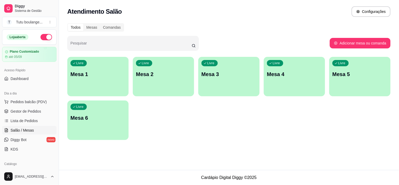
scroll to position [18, 0]
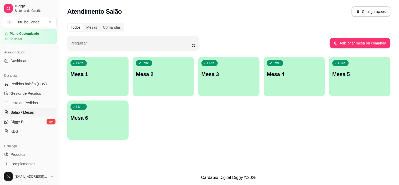
click at [96, 73] on p "Mesa 1" at bounding box center [98, 74] width 55 height 7
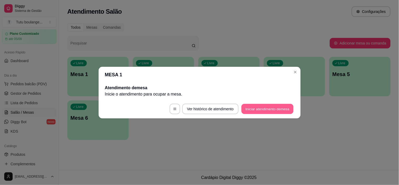
click at [261, 110] on button "Iniciar atendimento de mesa" at bounding box center [268, 109] width 52 height 10
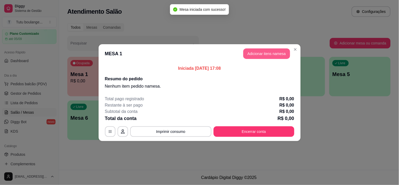
click at [266, 57] on button "Adicionar itens na mesa" at bounding box center [267, 53] width 47 height 11
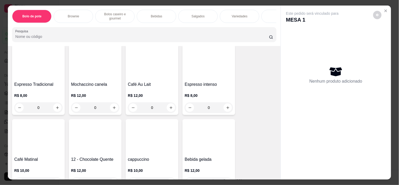
scroll to position [1141, 0]
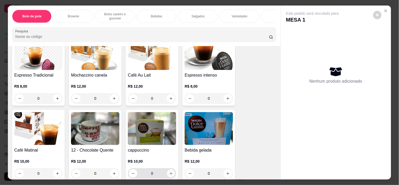
click at [170, 172] on icon "increase-product-quantity" at bounding box center [171, 174] width 4 height 4
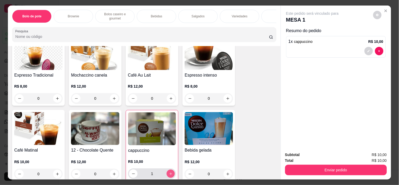
click at [170, 172] on icon "increase-product-quantity" at bounding box center [171, 174] width 4 height 4
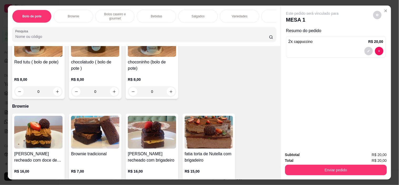
scroll to position [0, 0]
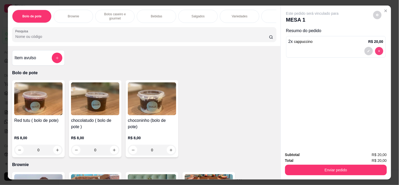
type input "0"
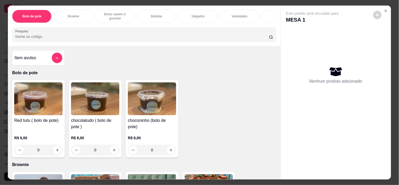
click at [37, 57] on div "Item avulso" at bounding box center [38, 58] width 48 height 11
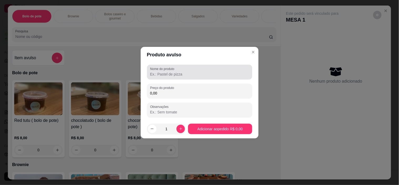
click at [182, 75] on input "Nome do produto" at bounding box center [199, 74] width 99 height 5
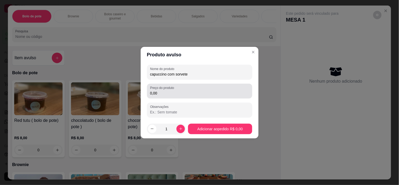
type input "capuccino com sorvete"
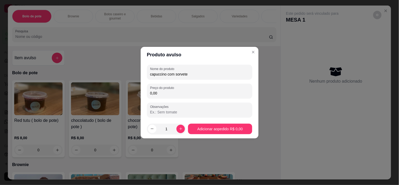
click at [175, 91] on input "0,00" at bounding box center [199, 93] width 99 height 5
type input "14,00"
click at [180, 129] on icon "increase-product-quantity" at bounding box center [181, 129] width 4 height 4
type input "2"
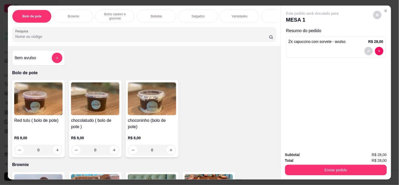
click at [45, 58] on div "Item avulso" at bounding box center [38, 58] width 48 height 11
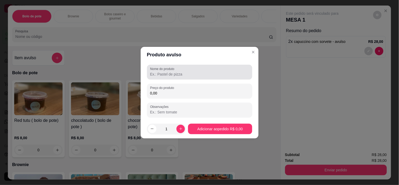
click at [172, 73] on input "Nome do produto" at bounding box center [199, 74] width 99 height 5
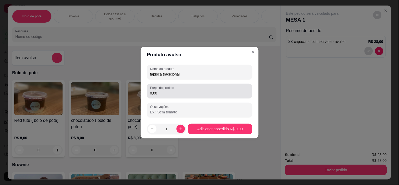
type input "tapioca tradicional"
click at [170, 92] on input "0,00" at bounding box center [199, 93] width 99 height 5
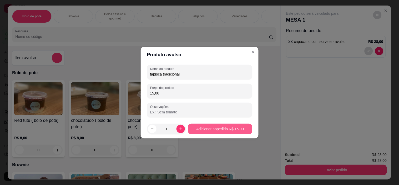
type input "15,00"
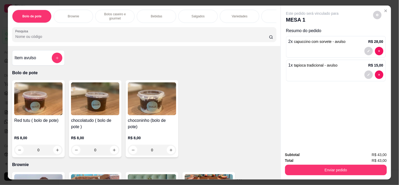
click at [32, 56] on div "Item avulso" at bounding box center [38, 58] width 48 height 11
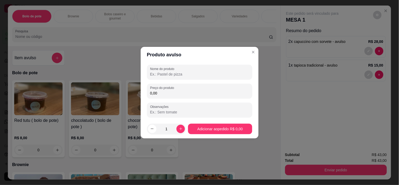
click at [171, 76] on input "Nome do produto" at bounding box center [199, 74] width 99 height 5
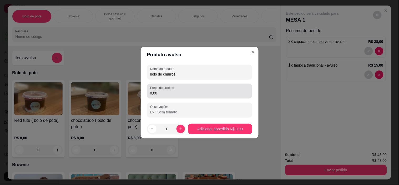
type input "bolo de churros"
click at [162, 92] on input "0,00" at bounding box center [199, 93] width 99 height 5
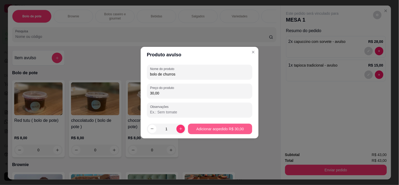
type input "30,00"
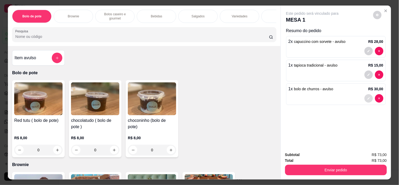
click at [368, 97] on icon "decrease-product-quantity" at bounding box center [369, 98] width 3 height 3
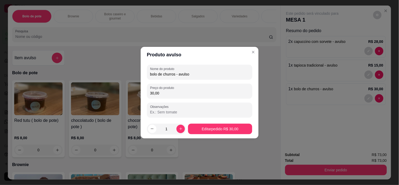
click at [186, 94] on input "30,00" at bounding box center [199, 93] width 99 height 5
type input "28,00"
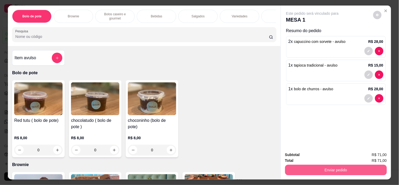
click at [322, 169] on button "Enviar pedido" at bounding box center [336, 170] width 102 height 11
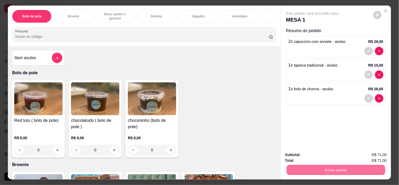
click at [309, 155] on button "Não registrar e enviar pedido" at bounding box center [318, 155] width 53 height 10
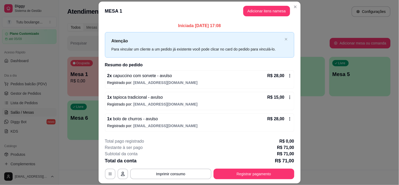
drag, startPoint x: 344, startPoint y: 141, endPoint x: 330, endPoint y: 139, distance: 14.2
click at [344, 141] on div "Todos Mesas Comandas Pesquisar Adicionar mesa ou comanda Ocupada Mesa 1 R$ 0,00…" at bounding box center [229, 83] width 340 height 126
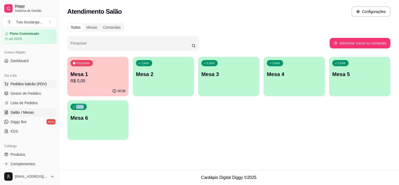
click at [32, 83] on span "Pedidos balcão (PDV)" at bounding box center [29, 83] width 36 height 5
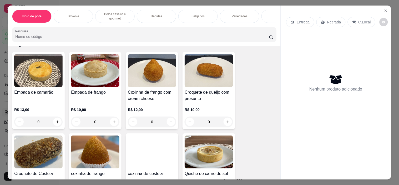
scroll to position [819, 0]
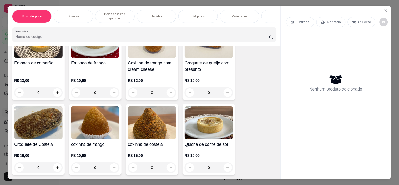
click at [151, 112] on img at bounding box center [152, 122] width 48 height 33
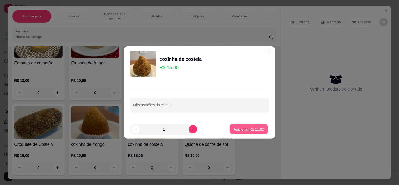
click at [240, 129] on p "Adicionar R$ 15,00" at bounding box center [249, 129] width 31 height 5
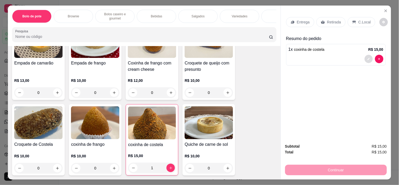
click at [368, 58] on icon "decrease-product-quantity" at bounding box center [369, 59] width 2 height 2
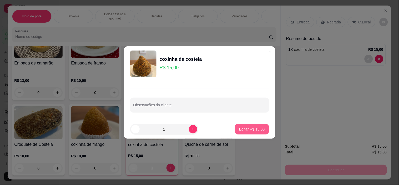
click at [240, 128] on p "Editar R$ 15,00" at bounding box center [252, 129] width 26 height 5
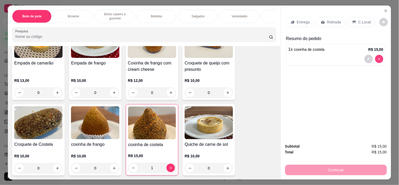
type input "0"
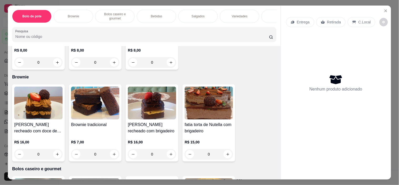
scroll to position [0, 0]
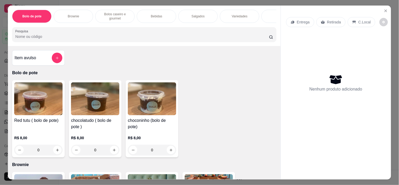
click at [33, 61] on h4 "Item avulso" at bounding box center [25, 58] width 22 height 6
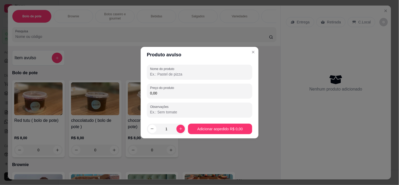
click at [195, 74] on input "Nome do produto" at bounding box center [199, 74] width 99 height 5
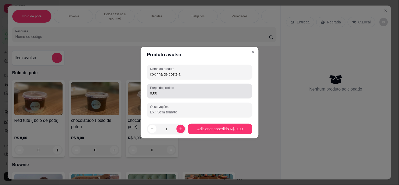
type input "coxinha de costela"
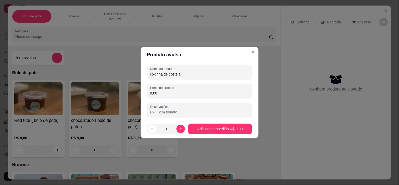
click at [182, 91] on input "0,00" at bounding box center [199, 93] width 99 height 5
type input "13,00"
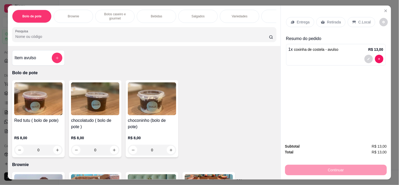
click at [330, 19] on p "Retirada" at bounding box center [335, 21] width 14 height 5
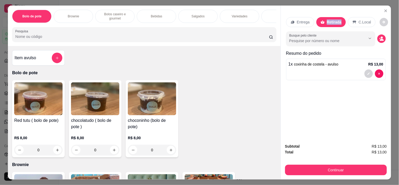
click at [330, 19] on p "Retirada" at bounding box center [334, 21] width 15 height 5
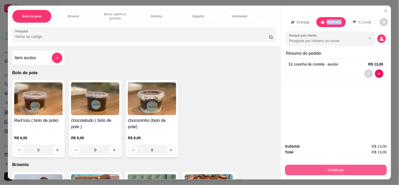
click at [334, 166] on button "Continuar" at bounding box center [336, 170] width 102 height 11
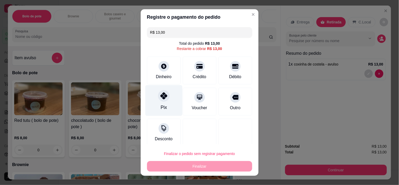
click at [162, 103] on div "Pix" at bounding box center [163, 100] width 37 height 31
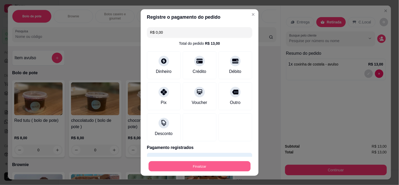
click at [214, 163] on button "Finalizar" at bounding box center [200, 166] width 102 height 10
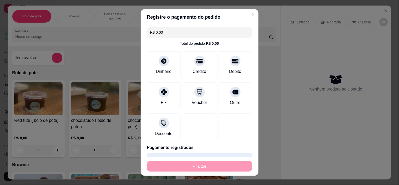
type input "-R$ 13,00"
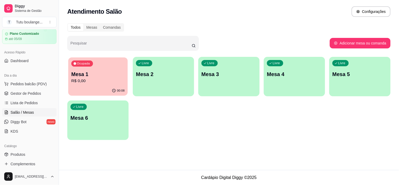
click at [112, 80] on p "R$ 0,00" at bounding box center [97, 81] width 53 height 6
click at [255, 128] on div "Ocupada Mesa 1 R$ 0,00 00:14 Livre Mesa 2 Livre Mesa 3 Livre Mesa 4 Livre Mesa …" at bounding box center [229, 98] width 324 height 83
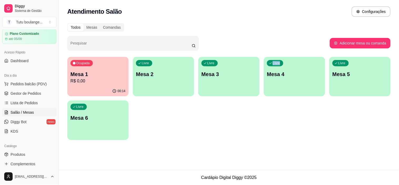
click at [255, 128] on div "Ocupada Mesa 1 R$ 0,00 00:14 Livre Mesa 2 Livre Mesa 3 Livre Mesa 4 Livre Mesa …" at bounding box center [229, 98] width 324 height 83
click at [242, 121] on div "Ocupada Mesa 1 R$ 0,00 00:14 Livre Mesa 2 Livre Mesa 3 Livre Mesa 4 Livre Mesa …" at bounding box center [229, 98] width 324 height 83
click at [26, 95] on span "Gestor de Pedidos" at bounding box center [26, 93] width 31 height 5
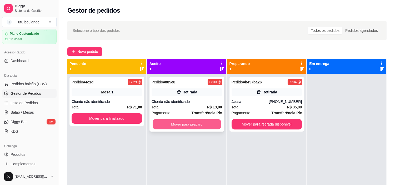
click at [175, 124] on button "Mover para preparo" at bounding box center [187, 124] width 68 height 10
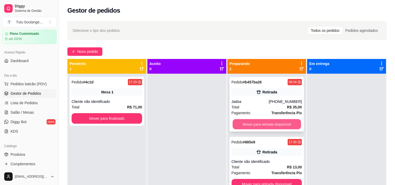
click at [245, 127] on button "Mover para retirada disponível" at bounding box center [267, 124] width 68 height 10
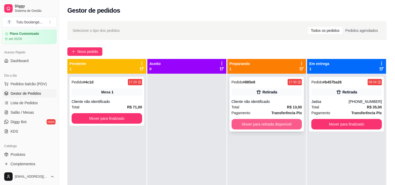
click at [257, 122] on button "Mover para retirada disponível" at bounding box center [267, 124] width 71 height 11
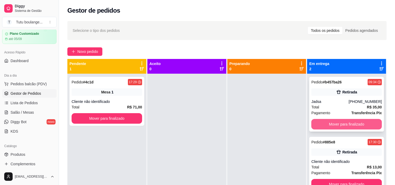
click at [335, 123] on button "Mover para finalizado" at bounding box center [346, 124] width 71 height 11
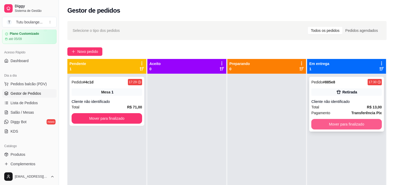
click at [344, 125] on button "Mover para finalizado" at bounding box center [346, 124] width 71 height 11
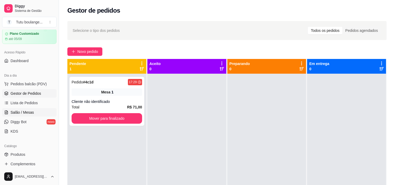
click at [22, 112] on span "Salão / Mesas" at bounding box center [22, 112] width 23 height 5
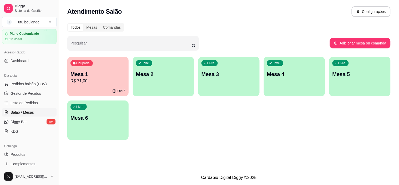
click at [168, 135] on div "Ocupada Mesa 1 R$ 71,00 00:15 Livre Mesa 2 Livre Mesa 3 Livre Mesa 4 Livre Mesa…" at bounding box center [229, 98] width 324 height 83
click at [87, 78] on p "R$ 71,00" at bounding box center [98, 81] width 55 height 6
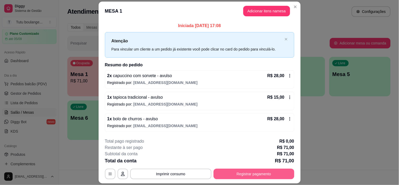
click at [256, 172] on button "Registrar pagamento" at bounding box center [254, 174] width 81 height 11
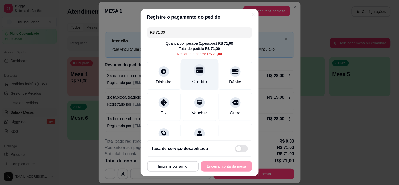
scroll to position [24, 0]
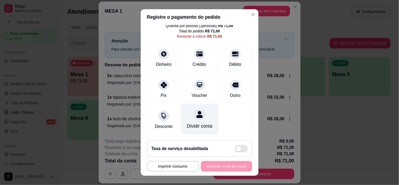
click at [194, 113] on div at bounding box center [200, 115] width 12 height 12
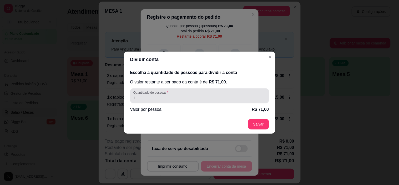
click at [195, 100] on input "1" at bounding box center [199, 97] width 133 height 5
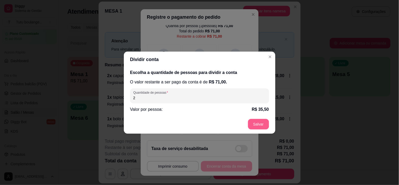
type input "2"
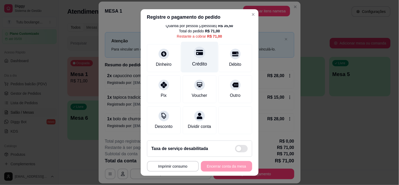
scroll to position [0, 0]
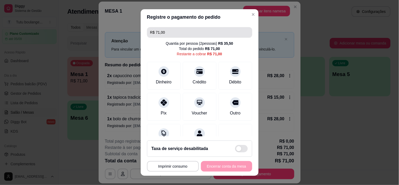
click at [184, 34] on input "R$ 71,00" at bounding box center [199, 32] width 99 height 11
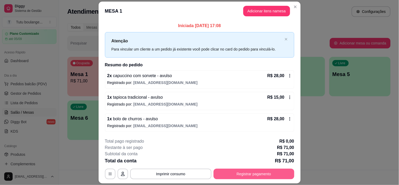
click at [261, 174] on button "Registrar pagamento" at bounding box center [254, 174] width 81 height 11
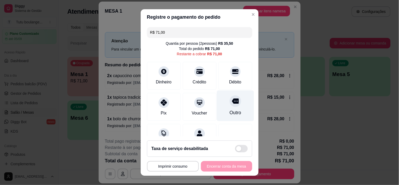
click at [232, 104] on icon at bounding box center [235, 101] width 7 height 7
type input "R$ 0,00"
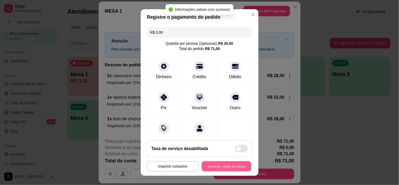
click at [223, 165] on button "Encerrar conta da mesa" at bounding box center [227, 166] width 50 height 10
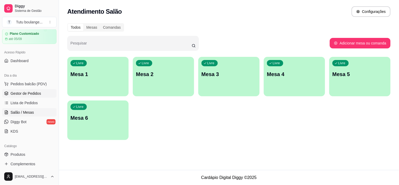
click at [34, 91] on span "Gestor de Pedidos" at bounding box center [26, 93] width 31 height 5
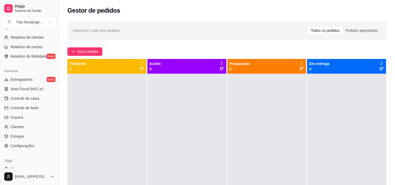
scroll to position [194, 0]
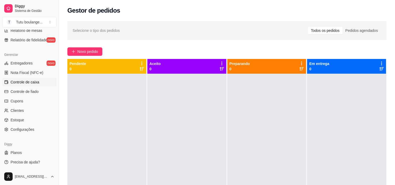
click at [30, 83] on span "Controle de caixa" at bounding box center [25, 82] width 29 height 5
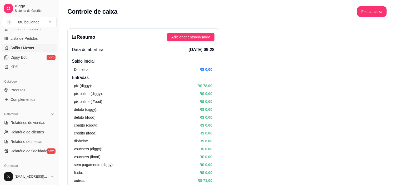
scroll to position [47, 0]
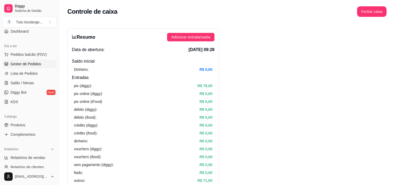
click at [27, 67] on link "Gestor de Pedidos" at bounding box center [29, 64] width 55 height 8
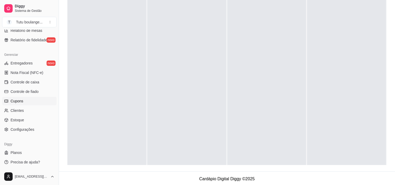
scroll to position [80, 0]
click at [32, 82] on span "Controle de caixa" at bounding box center [25, 82] width 29 height 5
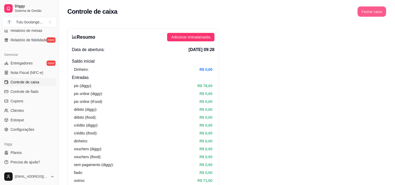
click at [373, 9] on button "Fechar caixa" at bounding box center [372, 12] width 29 height 10
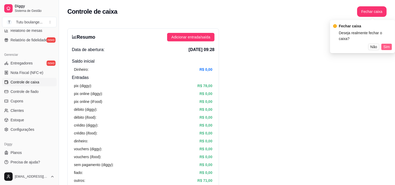
click at [388, 44] on span "Sim" at bounding box center [387, 47] width 6 height 6
